Goal: Contribute content

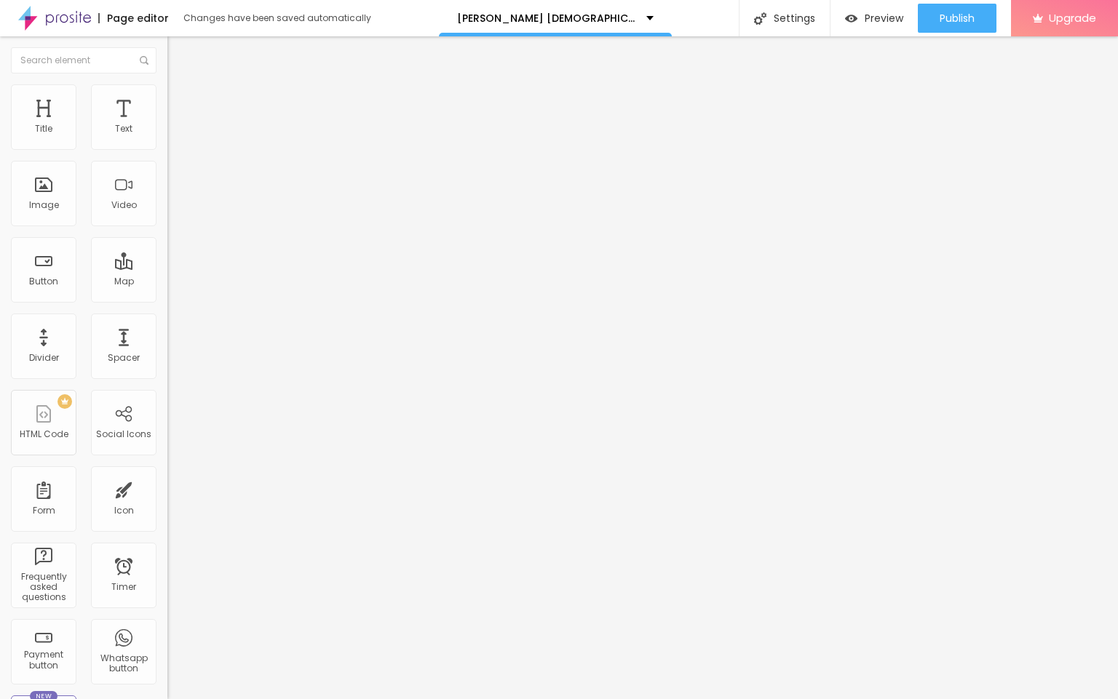
click at [167, 137] on input "entre em contato" at bounding box center [254, 129] width 175 height 15
paste input "In [DATE] fast-paced world, men are increasingly seeking solutions to improve v…"
paste input "👇❗❗𝐒𝐡𝐨𝐩𝐍𝐨𝐰❗❗👇"
type input "👇❗❗𝐒𝐡𝐨𝐩𝐍𝐨𝐰❗❗👇"
click at [167, 300] on input "https://" at bounding box center [254, 292] width 175 height 15
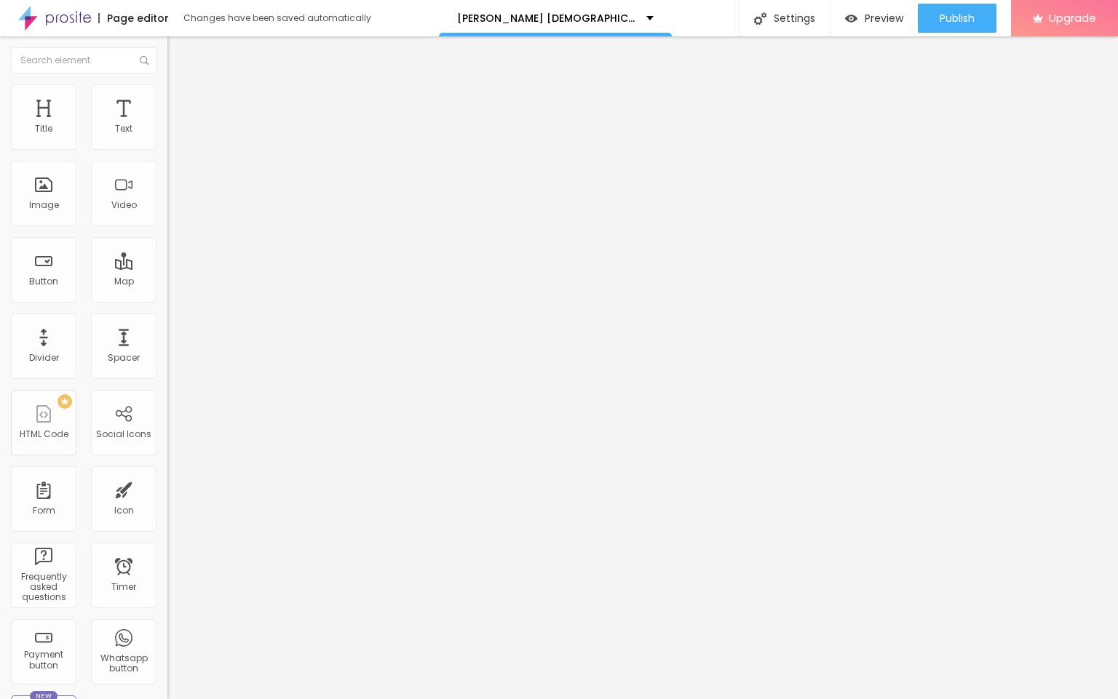
paste input "[DOMAIN_NAME][URL][DEMOGRAPHIC_DATA][MEDICAL_DATA]"
type input "[URL][DOMAIN_NAME][DEMOGRAPHIC_DATA][MEDICAL_DATA]"
click at [167, 125] on span "Change image" at bounding box center [206, 119] width 78 height 12
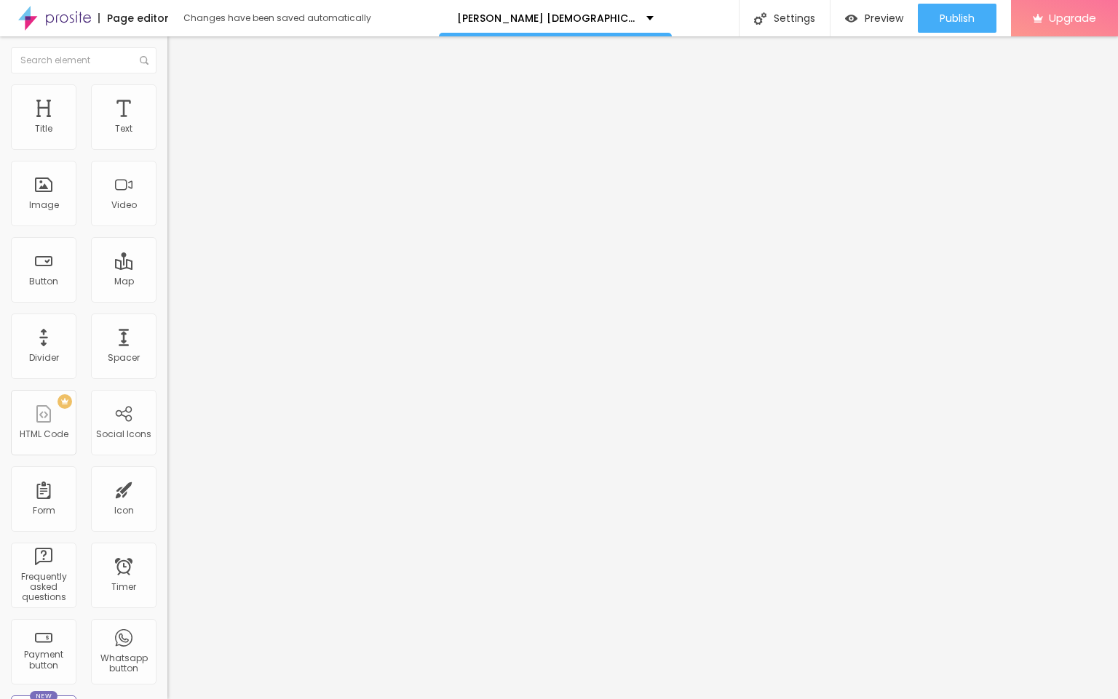
click at [167, 298] on input "https://" at bounding box center [254, 291] width 175 height 15
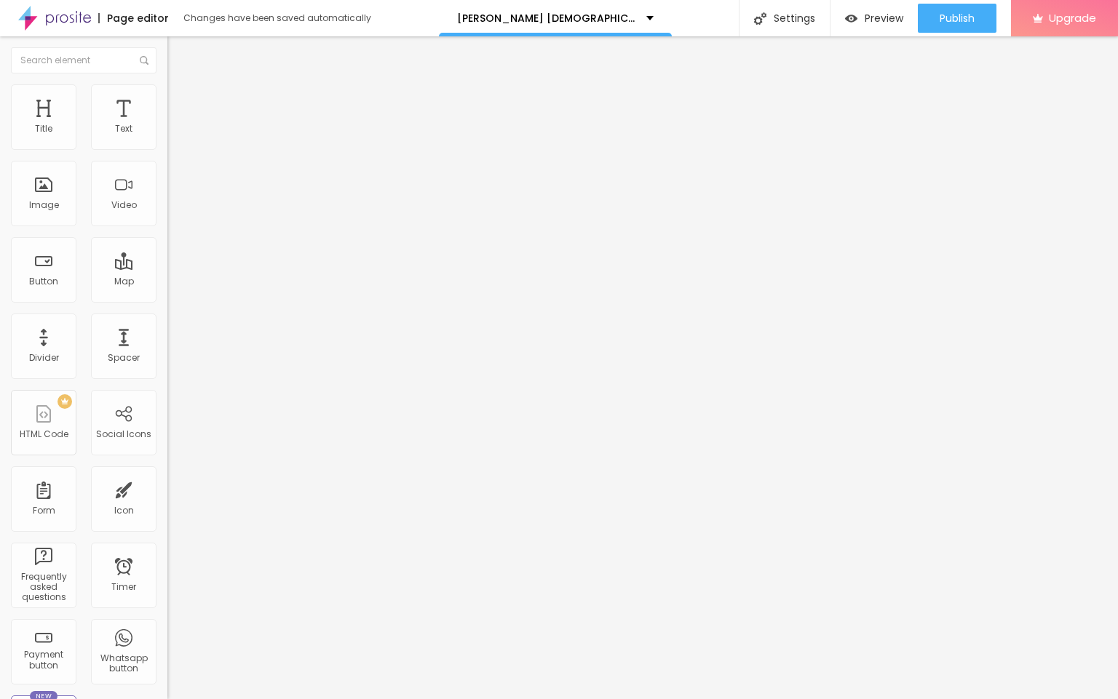
paste input "[DOMAIN_NAME][URL][DEMOGRAPHIC_DATA][MEDICAL_DATA]"
type input "[URL][DOMAIN_NAME][DEMOGRAPHIC_DATA][MEDICAL_DATA]"
click at [941, 12] on span "Publish" at bounding box center [957, 18] width 35 height 12
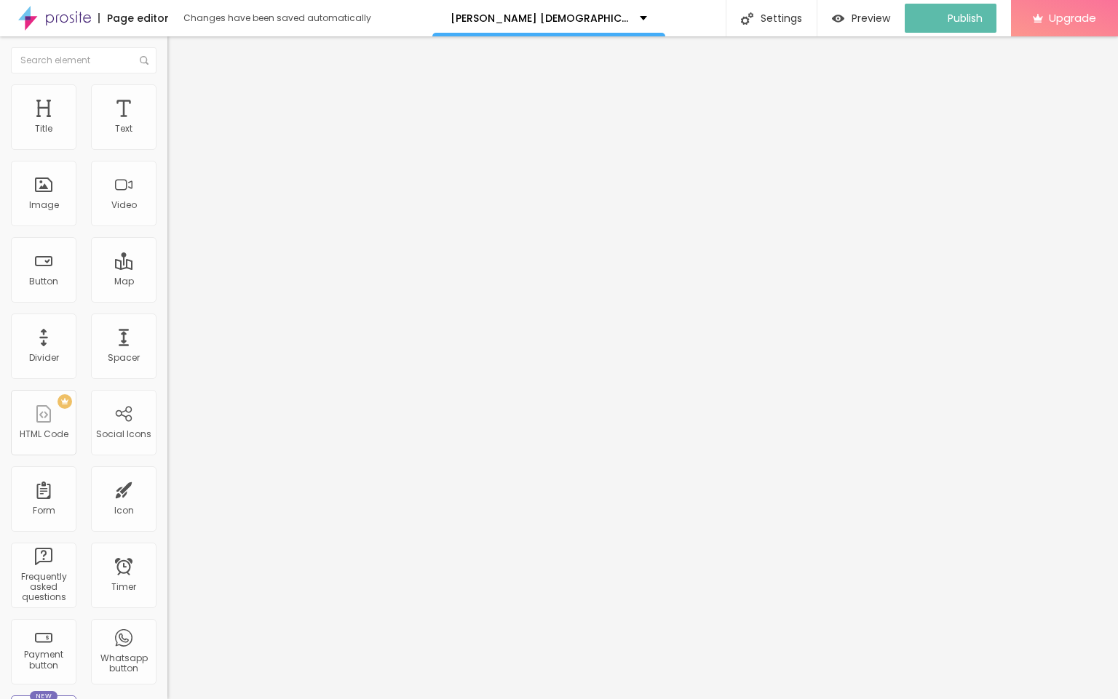
click at [60, 17] on img at bounding box center [54, 18] width 73 height 36
